Goal: Task Accomplishment & Management: Use online tool/utility

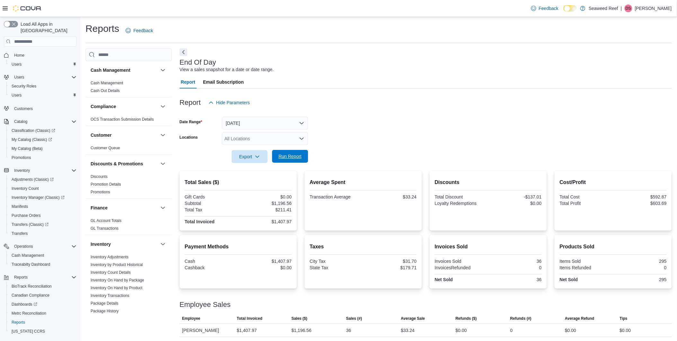
click at [285, 152] on span "Run Report" at bounding box center [290, 156] width 28 height 13
